Goal: Transaction & Acquisition: Purchase product/service

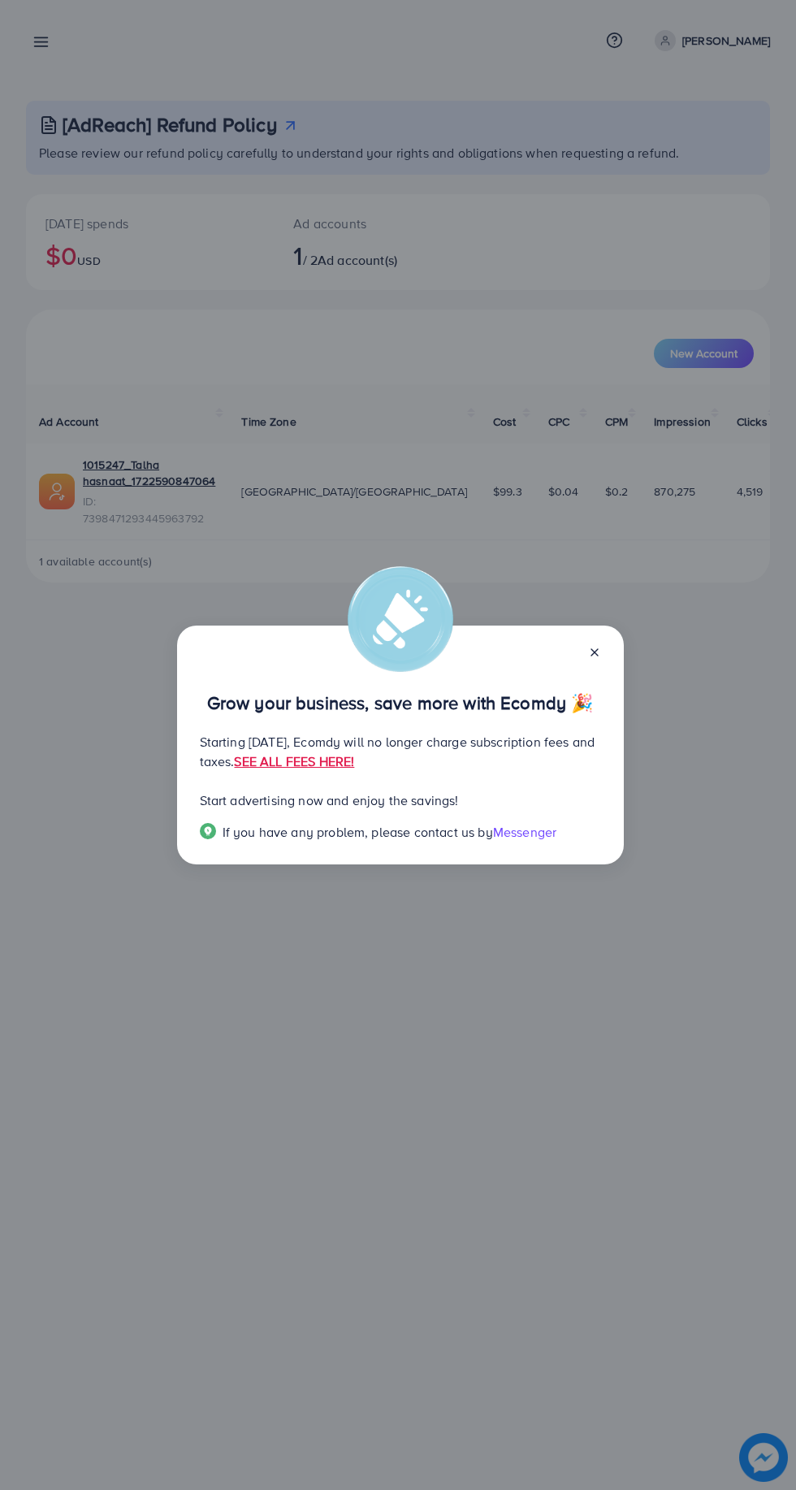
click at [594, 652] on line at bounding box center [594, 652] width 6 height 6
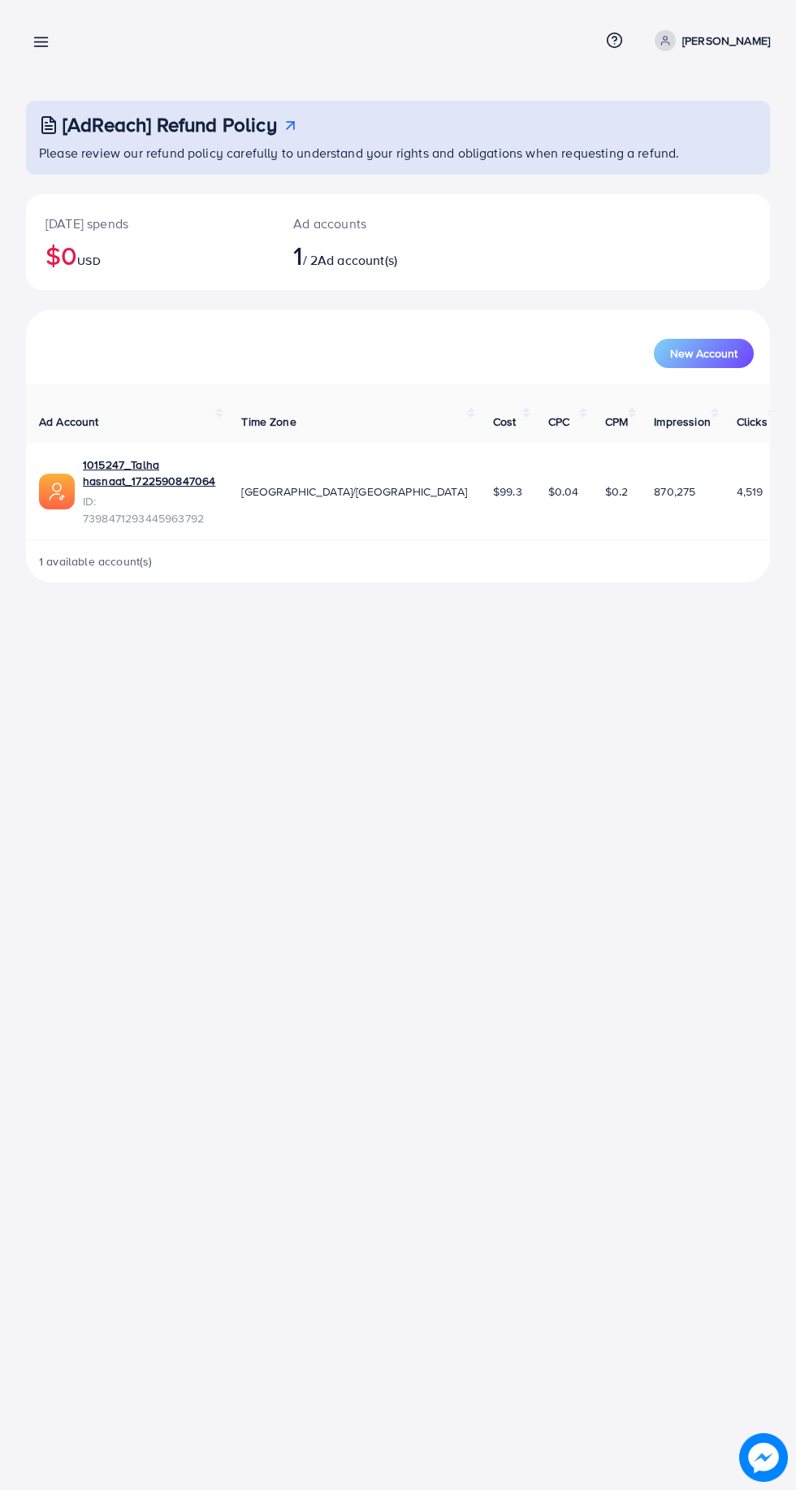
click at [47, 42] on line at bounding box center [41, 42] width 13 height 0
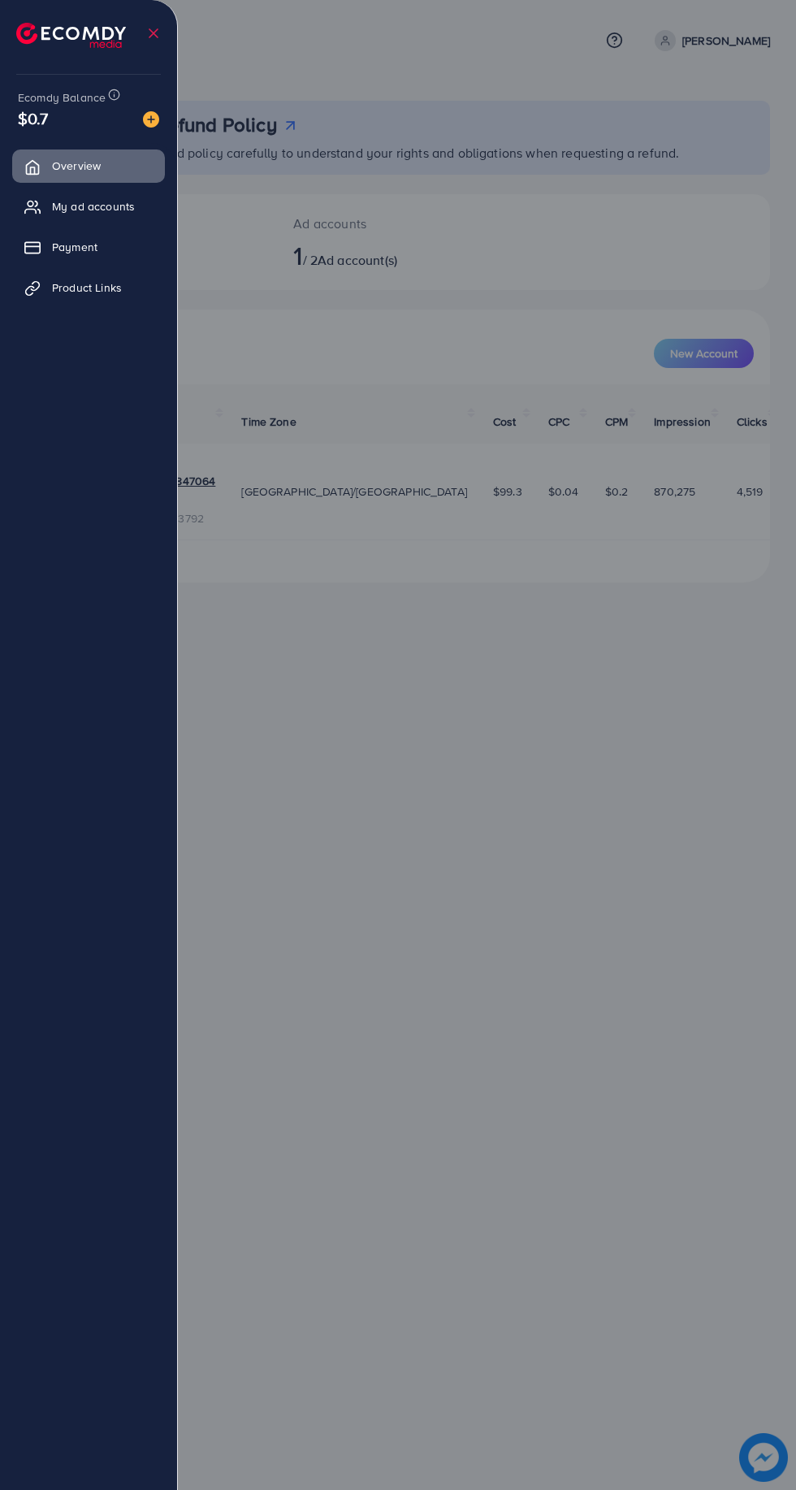
click at [73, 247] on span "Payment" at bounding box center [74, 247] width 45 height 16
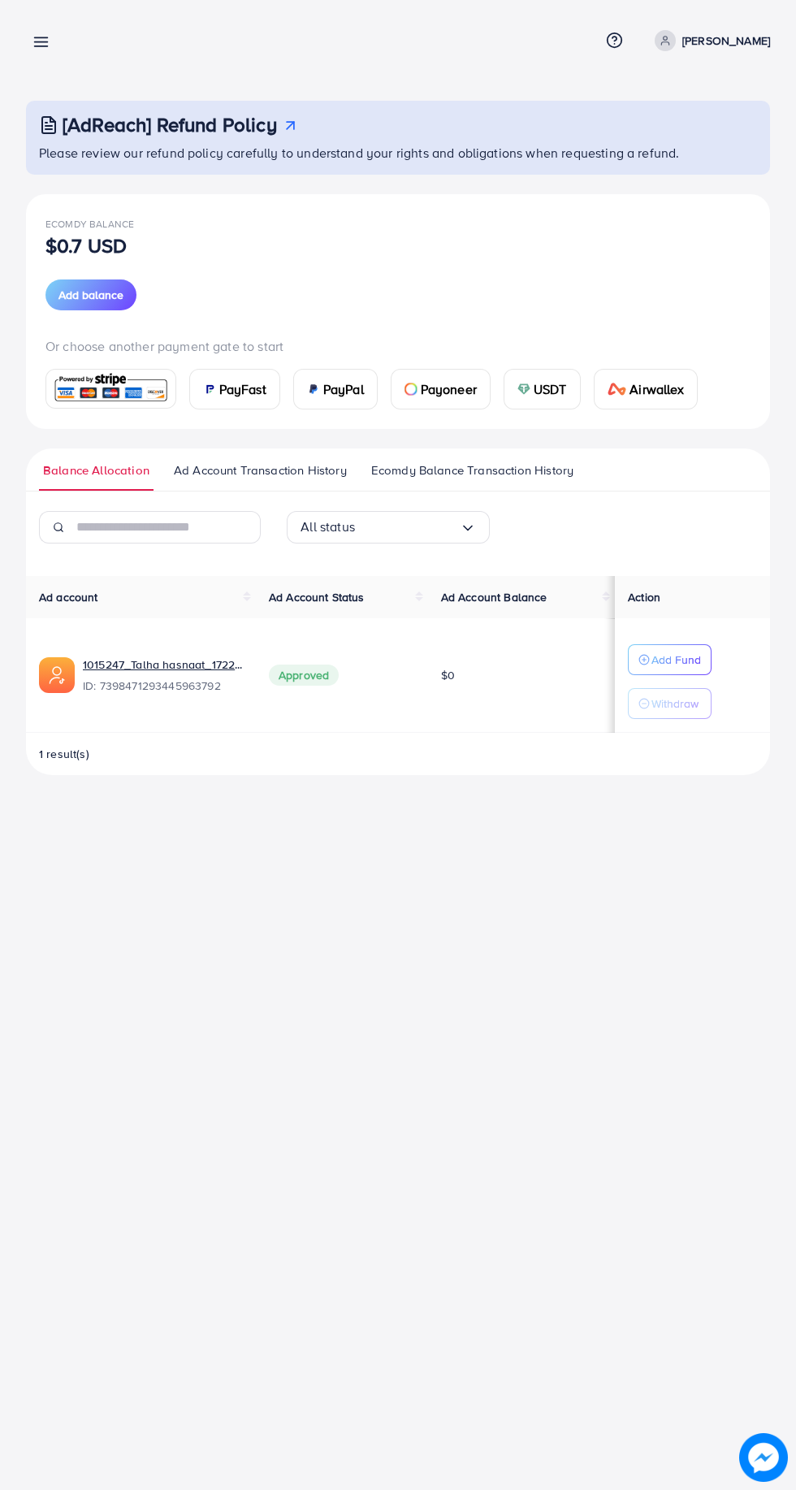
click at [41, 42] on line at bounding box center [41, 42] width 13 height 0
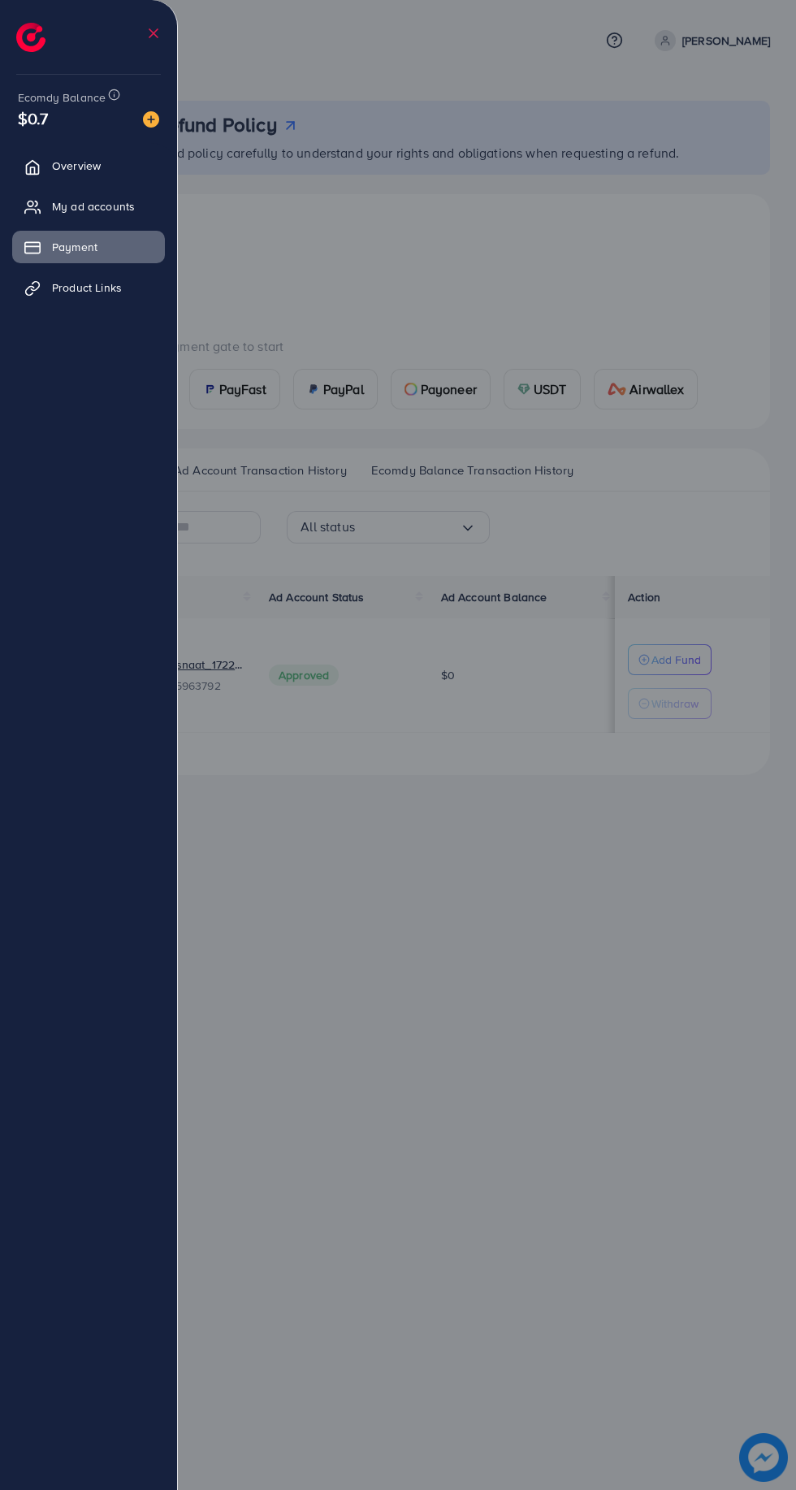
click at [469, 1054] on div at bounding box center [398, 894] width 796 height 1788
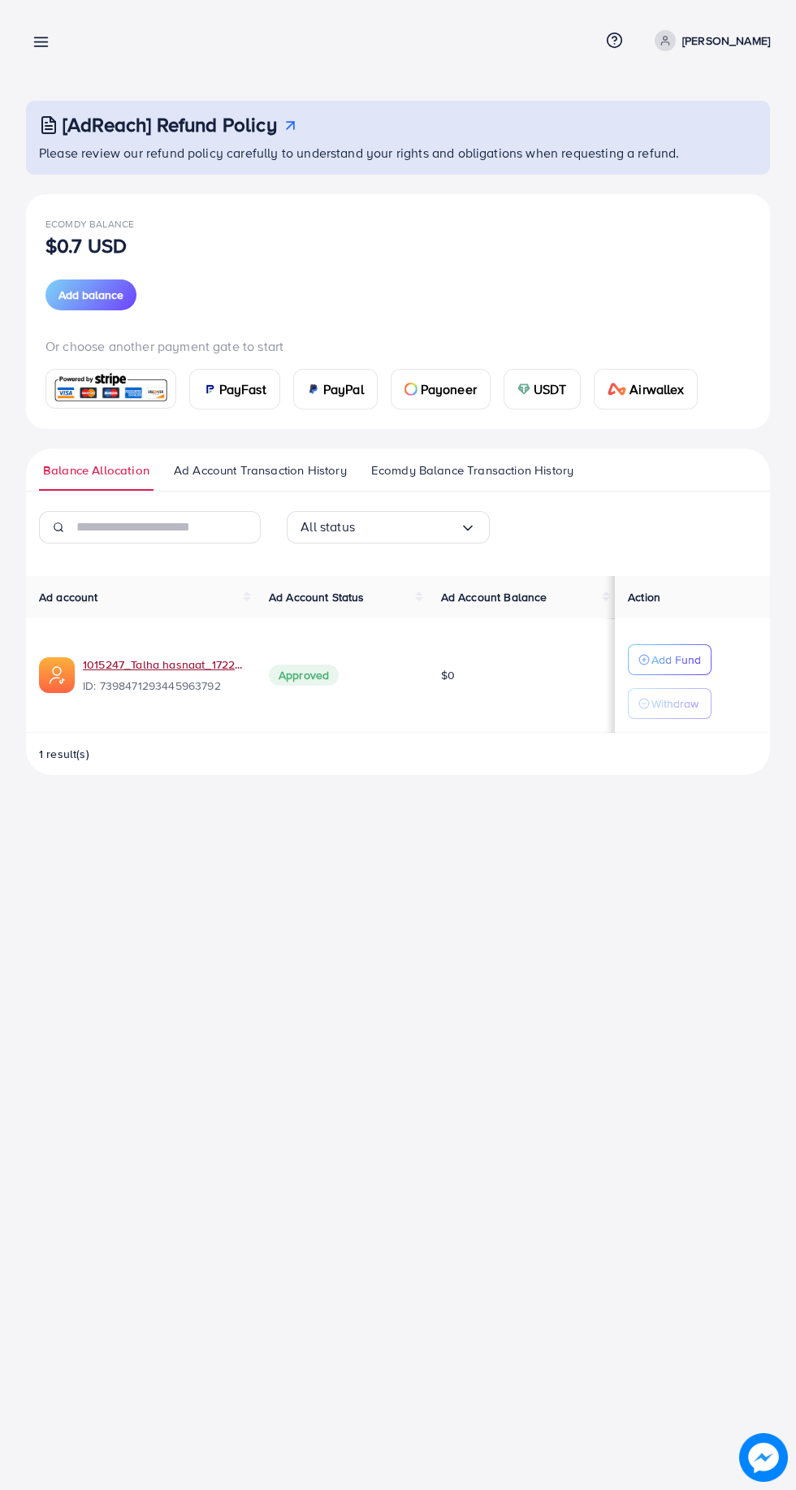
click at [161, 663] on link "1015247_Talha hasnaat_1722590847064" at bounding box center [163, 664] width 160 height 16
click at [140, 661] on link "1015247_Talha hasnaat_1722590847064" at bounding box center [163, 664] width 160 height 16
click at [210, 388] on img at bounding box center [209, 389] width 13 height 13
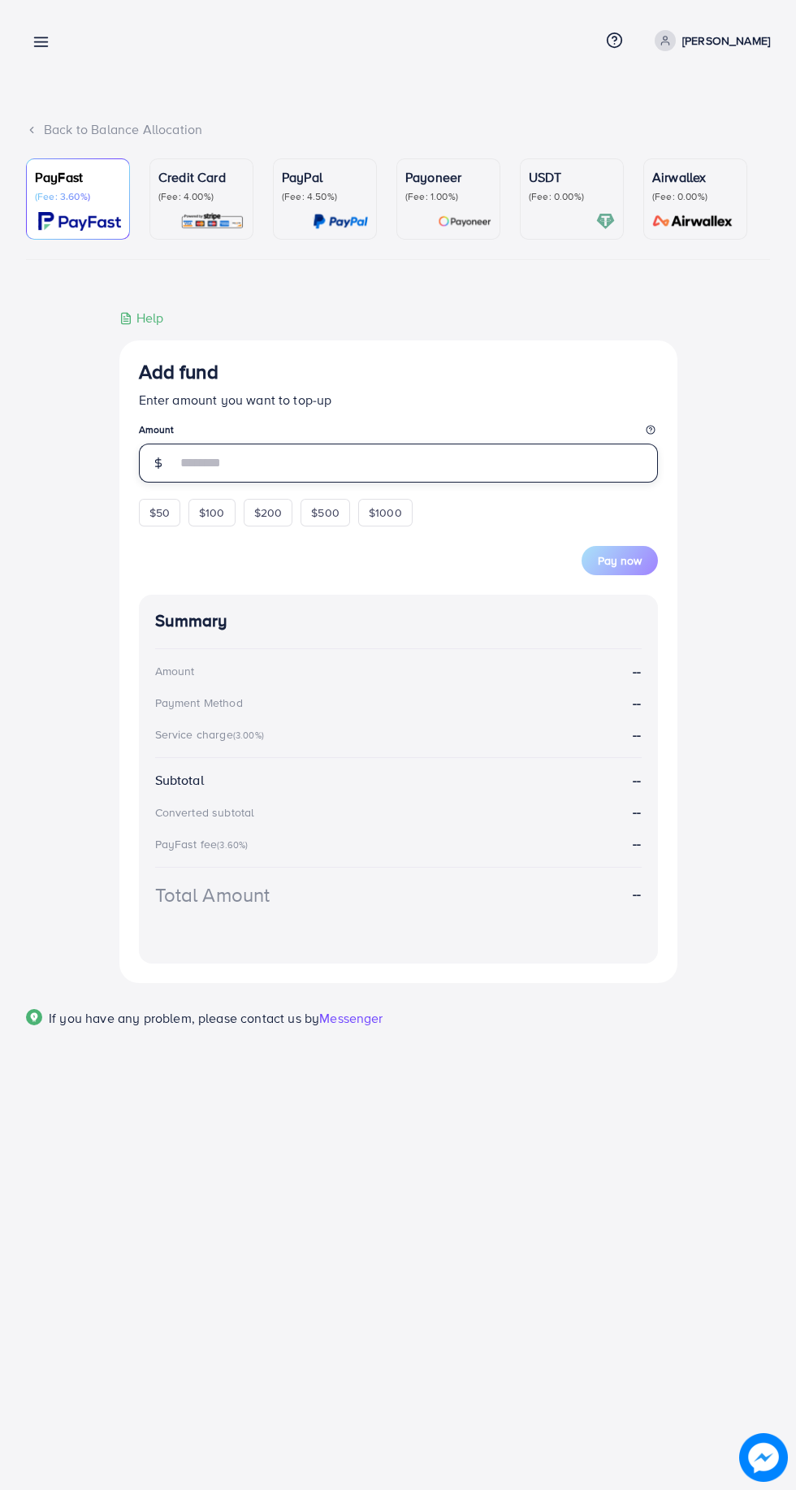
click at [227, 473] on input "number" at bounding box center [417, 462] width 482 height 39
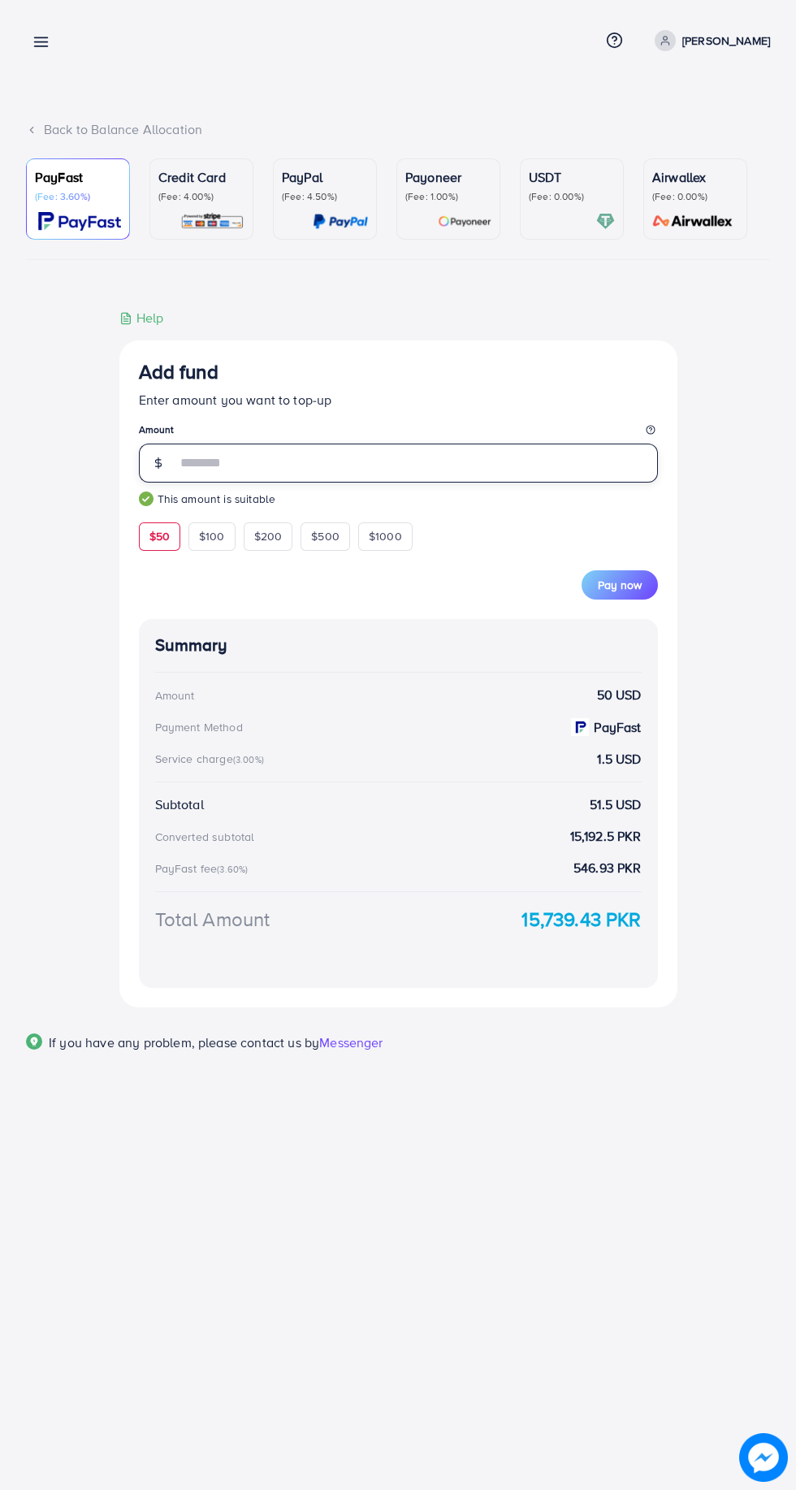
type input "**"
click at [45, 42] on line at bounding box center [41, 42] width 13 height 0
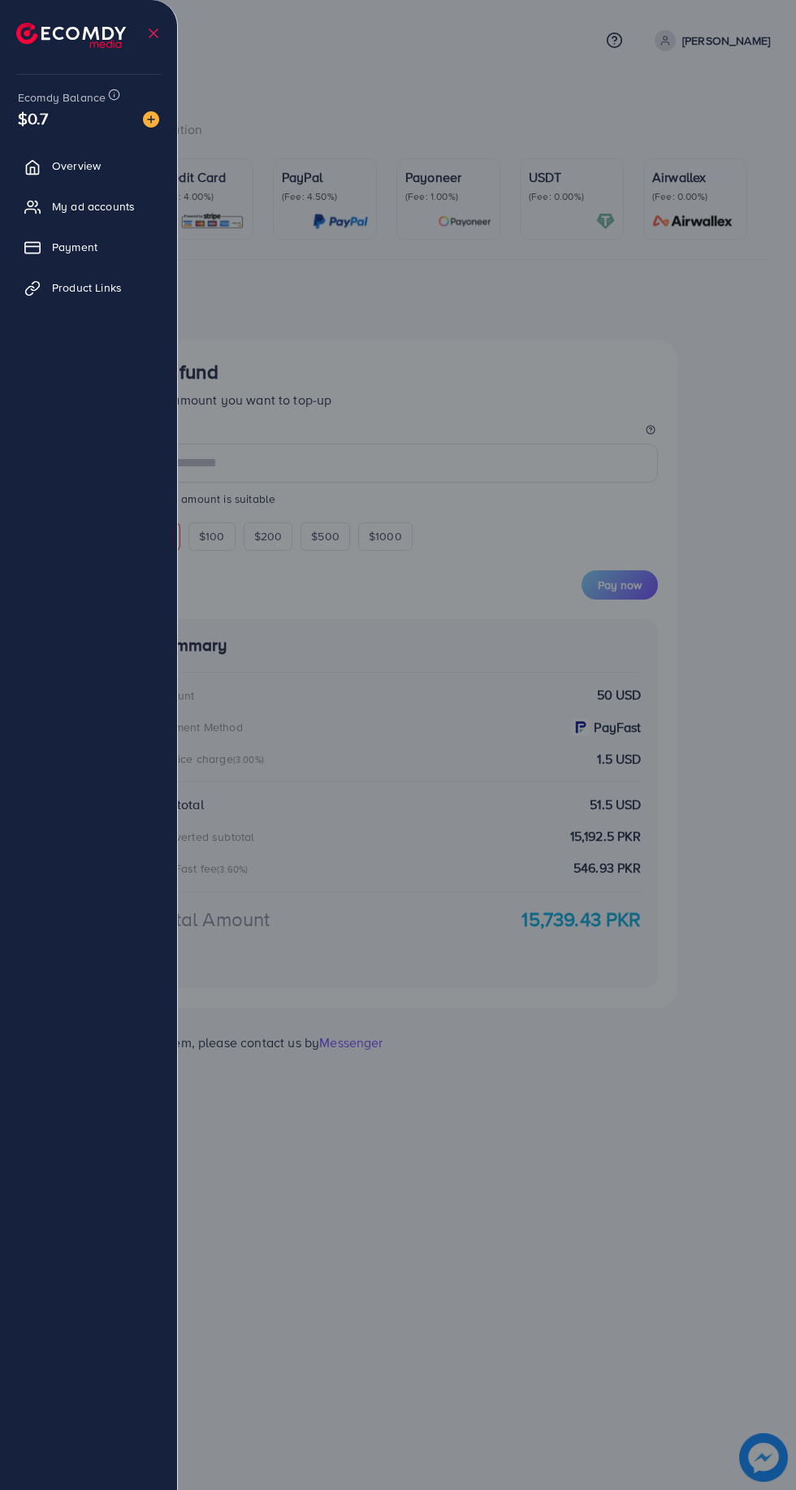
click at [67, 249] on span "Payment" at bounding box center [74, 247] width 45 height 16
